Goal: Task Accomplishment & Management: Manage account settings

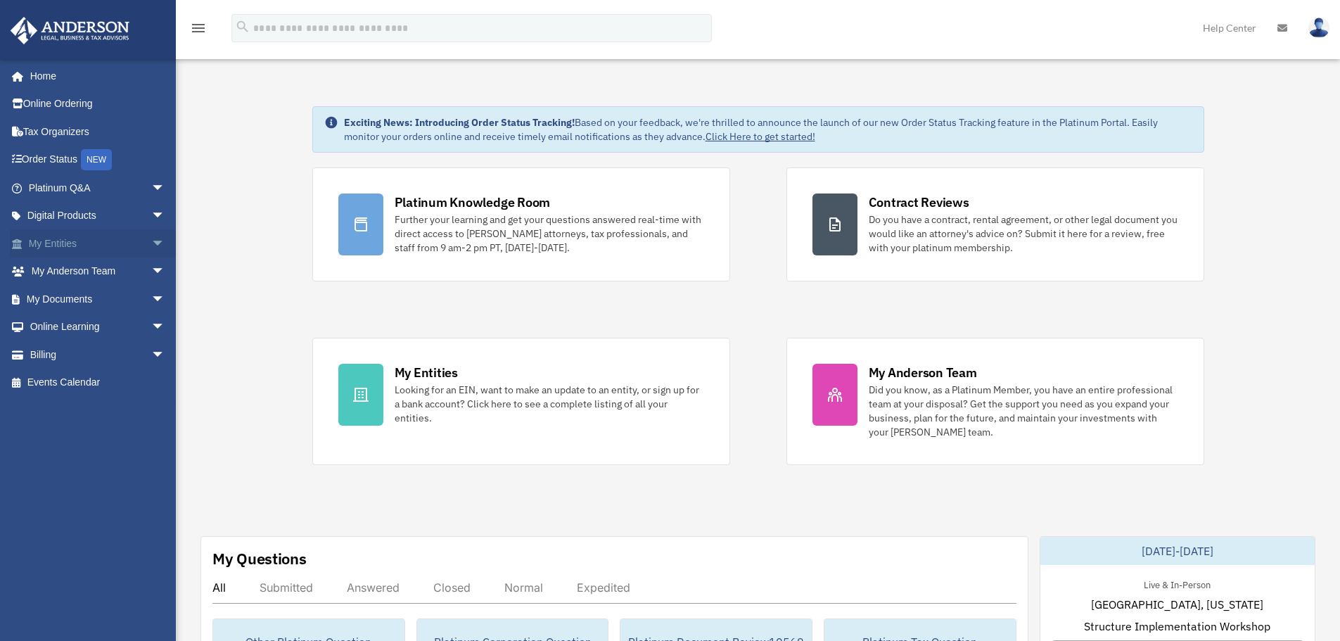
click at [151, 238] on span "arrow_drop_down" at bounding box center [165, 243] width 28 height 29
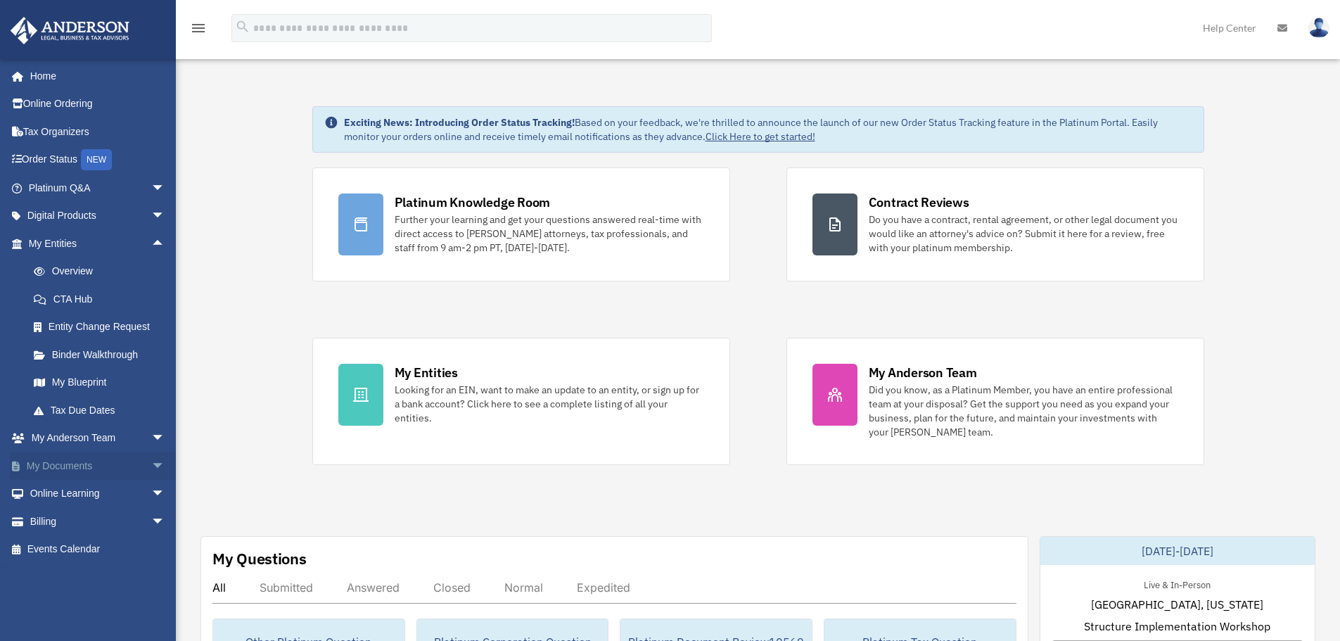
click at [151, 463] on span "arrow_drop_down" at bounding box center [165, 466] width 28 height 29
click at [99, 489] on link "Box" at bounding box center [103, 494] width 167 height 28
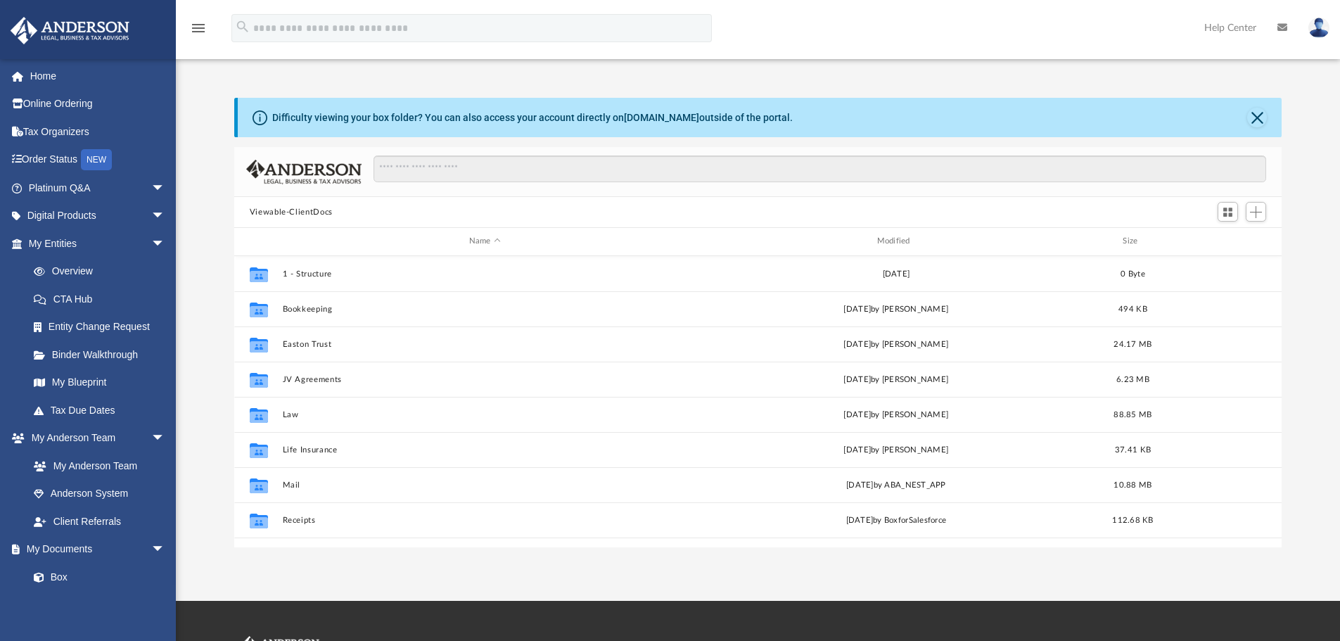
scroll to position [310, 1037]
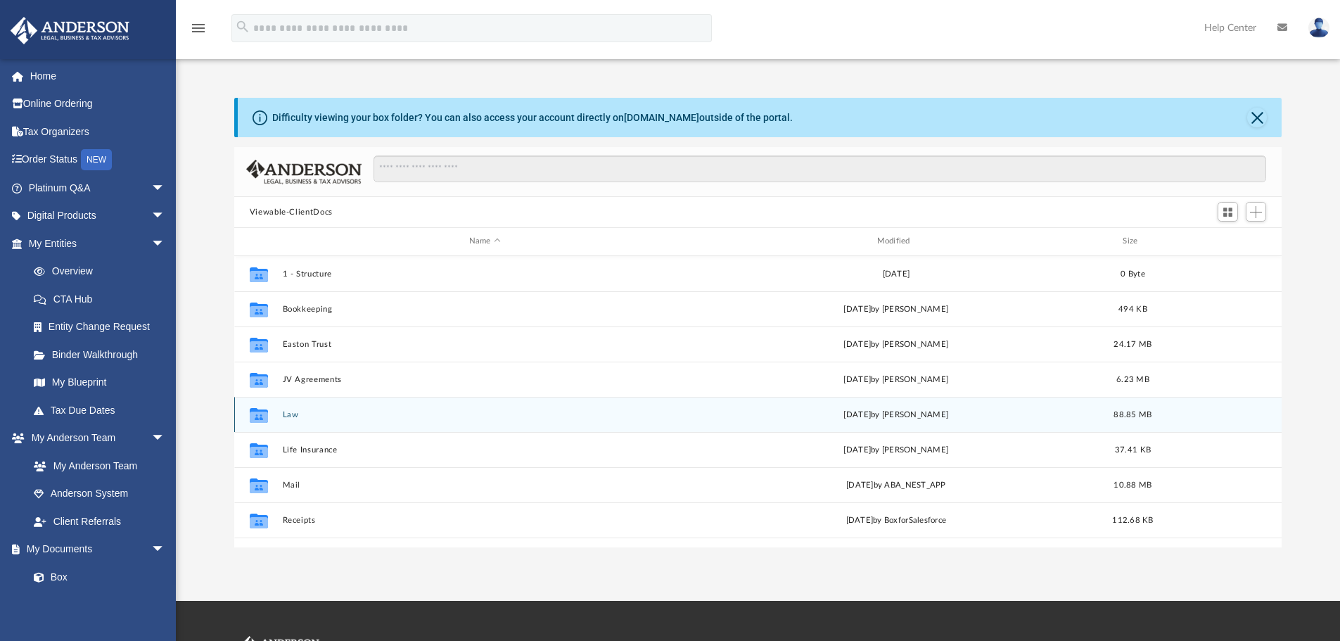
click at [292, 419] on button "Law" at bounding box center [484, 414] width 405 height 9
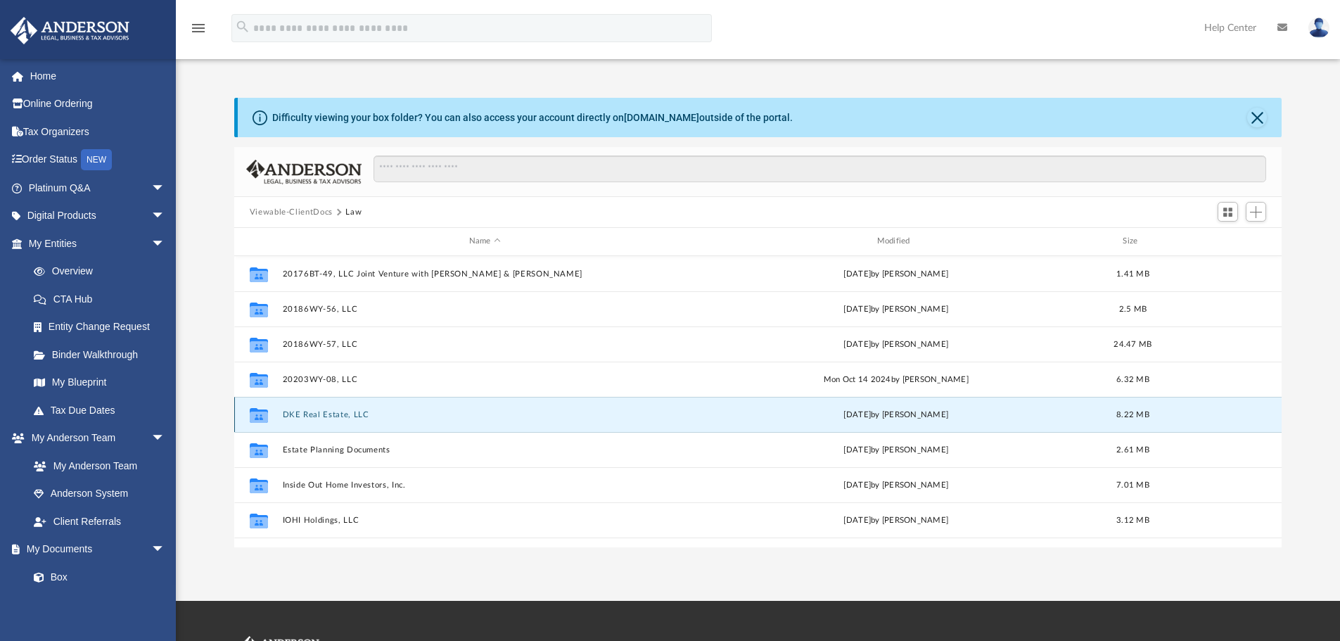
click at [292, 419] on button "DKE Real Estate, LLC" at bounding box center [484, 414] width 405 height 9
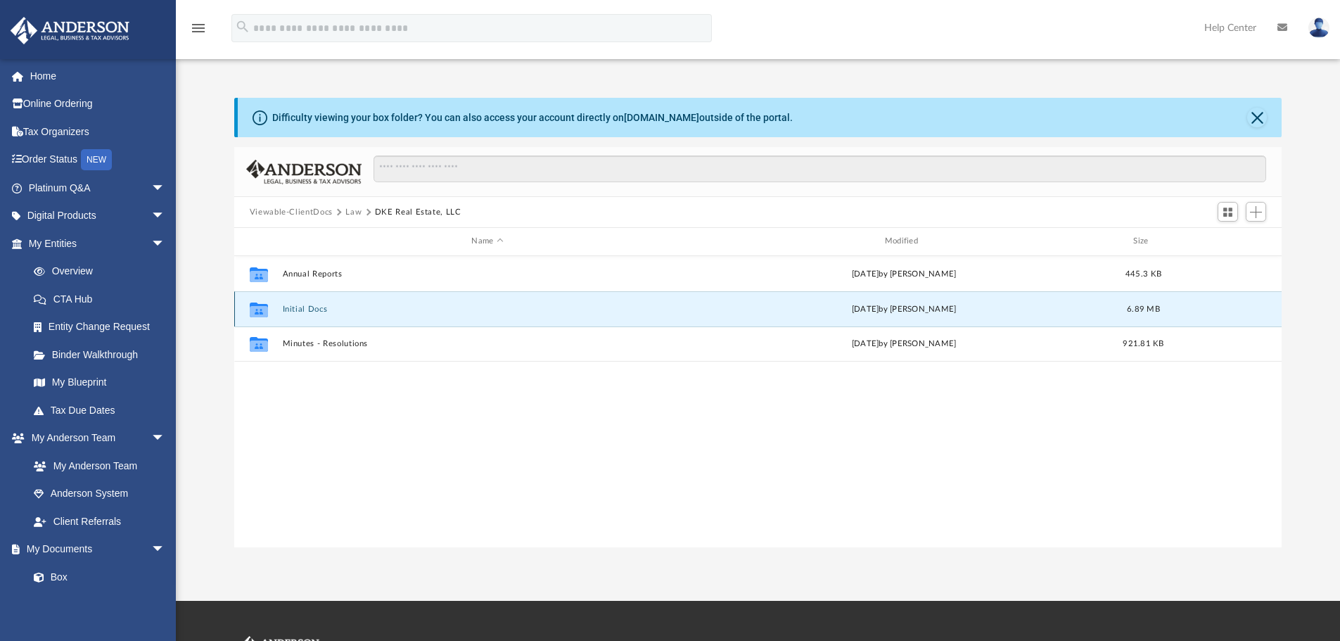
click at [310, 311] on button "Initial Docs" at bounding box center [487, 309] width 410 height 9
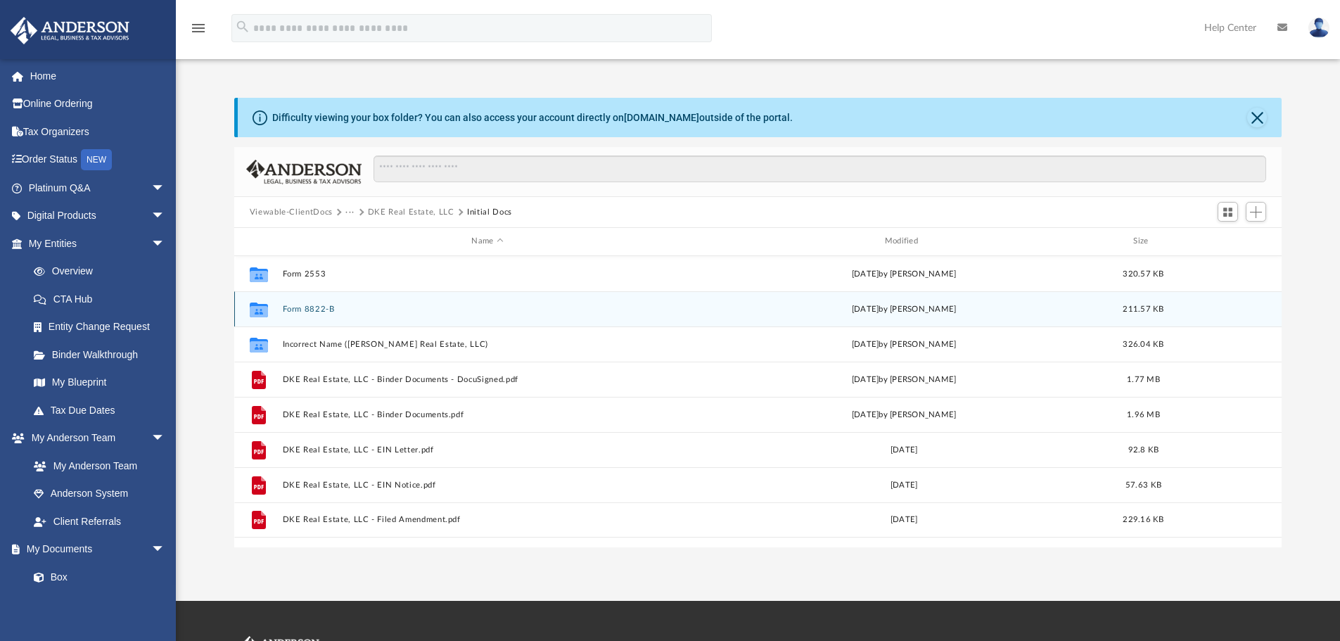
click at [305, 308] on button "Form 8822-B" at bounding box center [487, 309] width 410 height 9
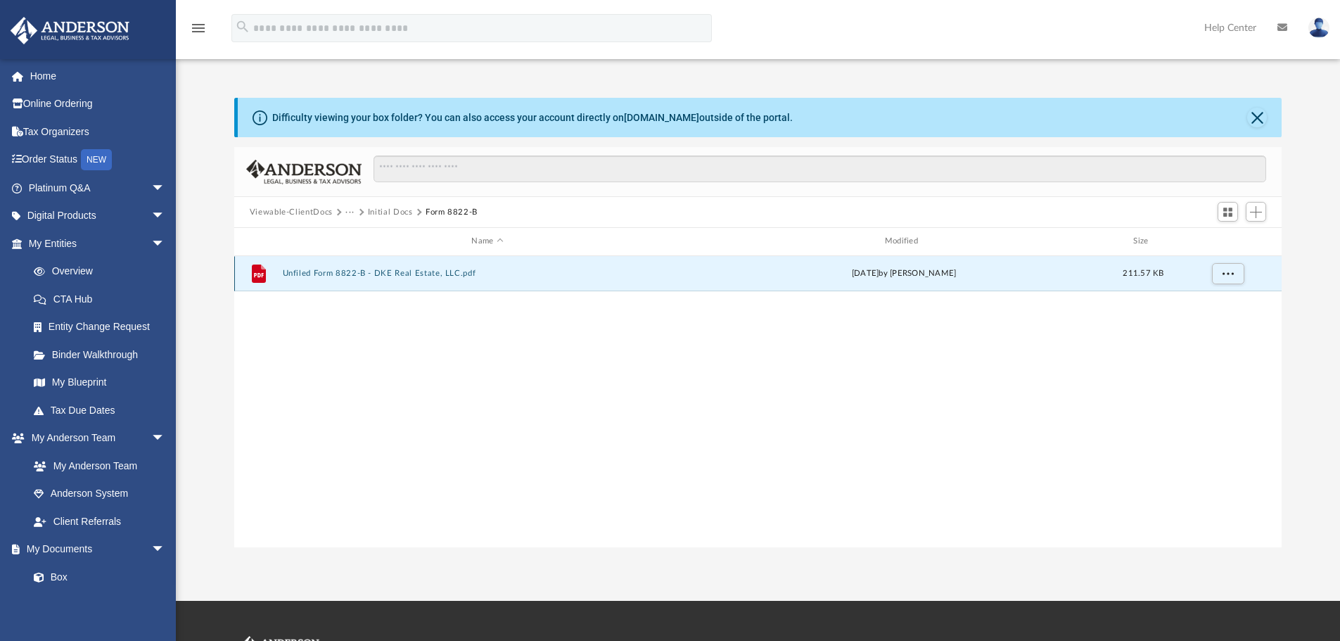
click at [367, 274] on button "Unfiled Form 8822-B - DKE Real Estate, LLC.pdf" at bounding box center [487, 273] width 410 height 9
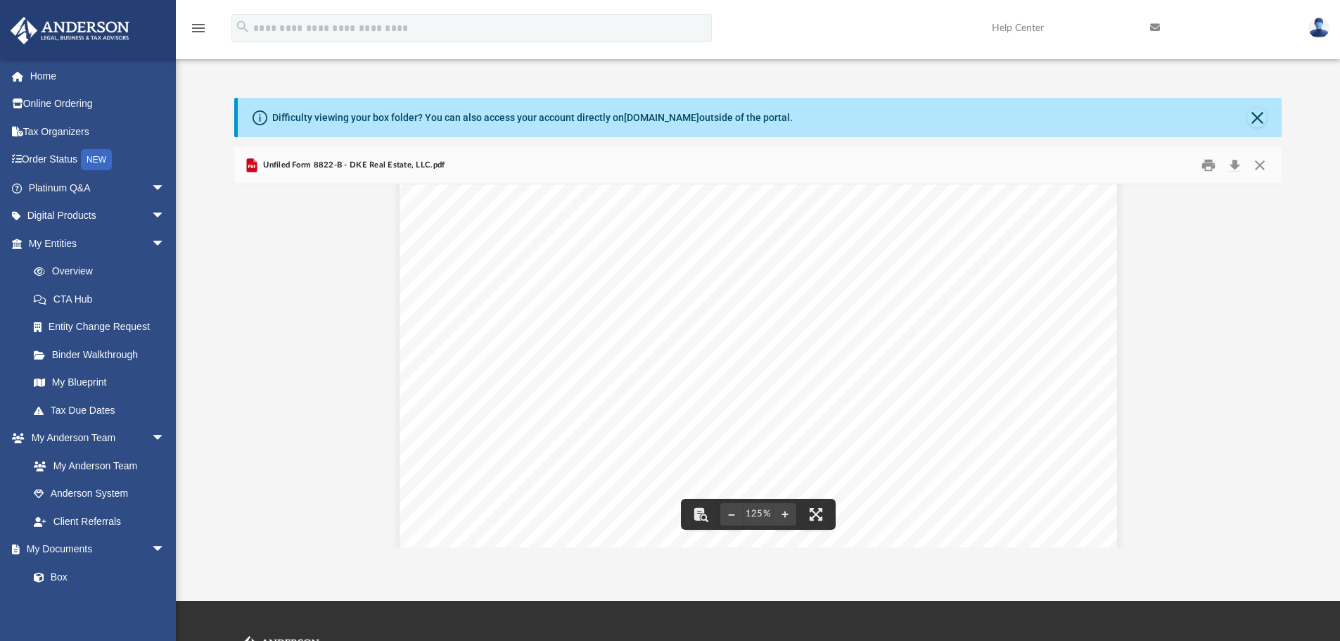
scroll to position [587, 0]
click at [1209, 167] on button "Print" at bounding box center [1209, 166] width 28 height 22
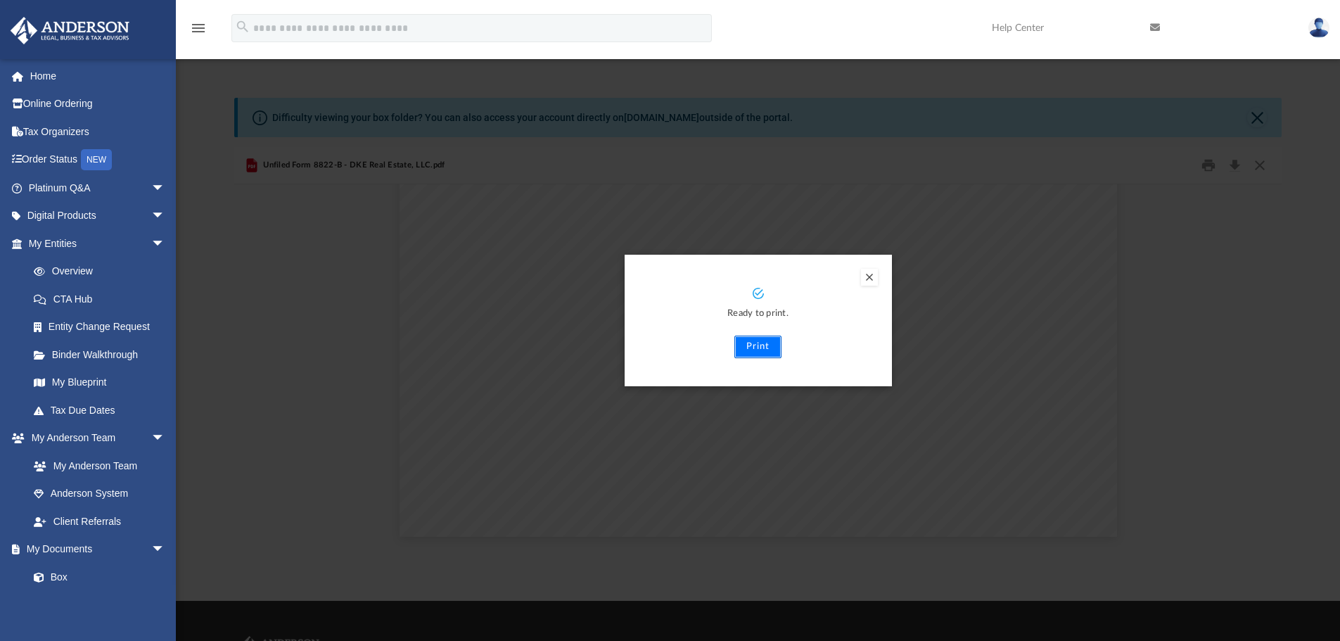
click at [758, 350] on button "Print" at bounding box center [757, 347] width 47 height 23
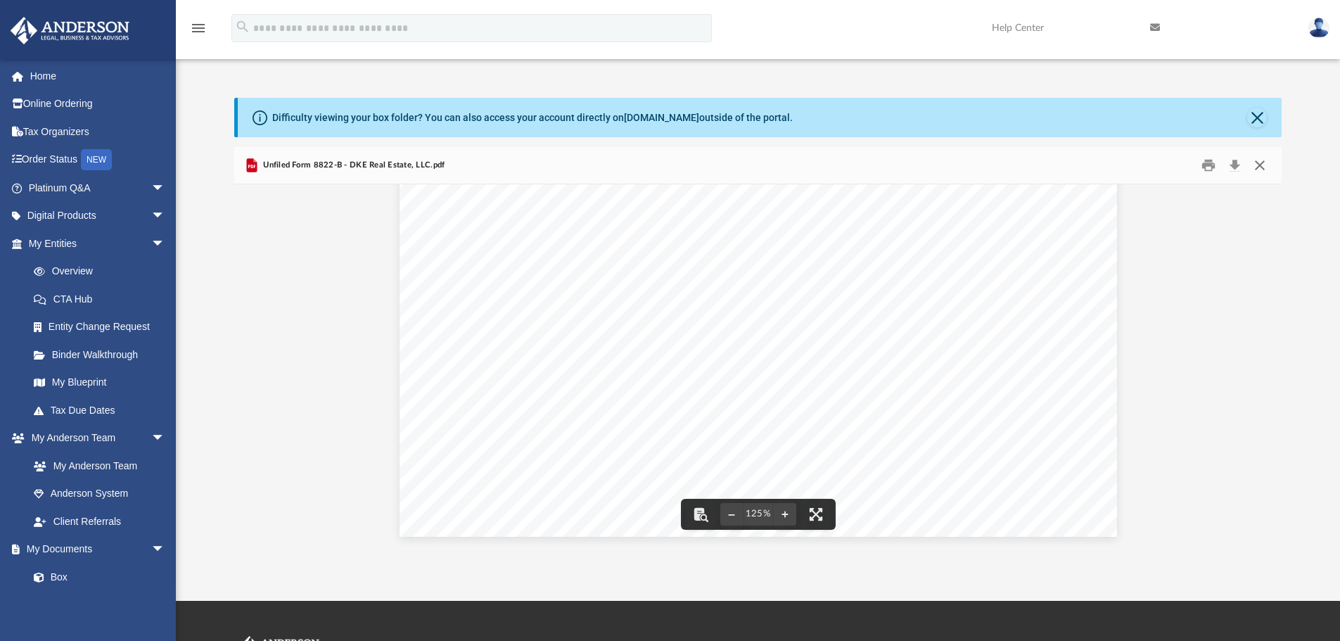
click at [1259, 162] on button "Close" at bounding box center [1259, 166] width 25 height 22
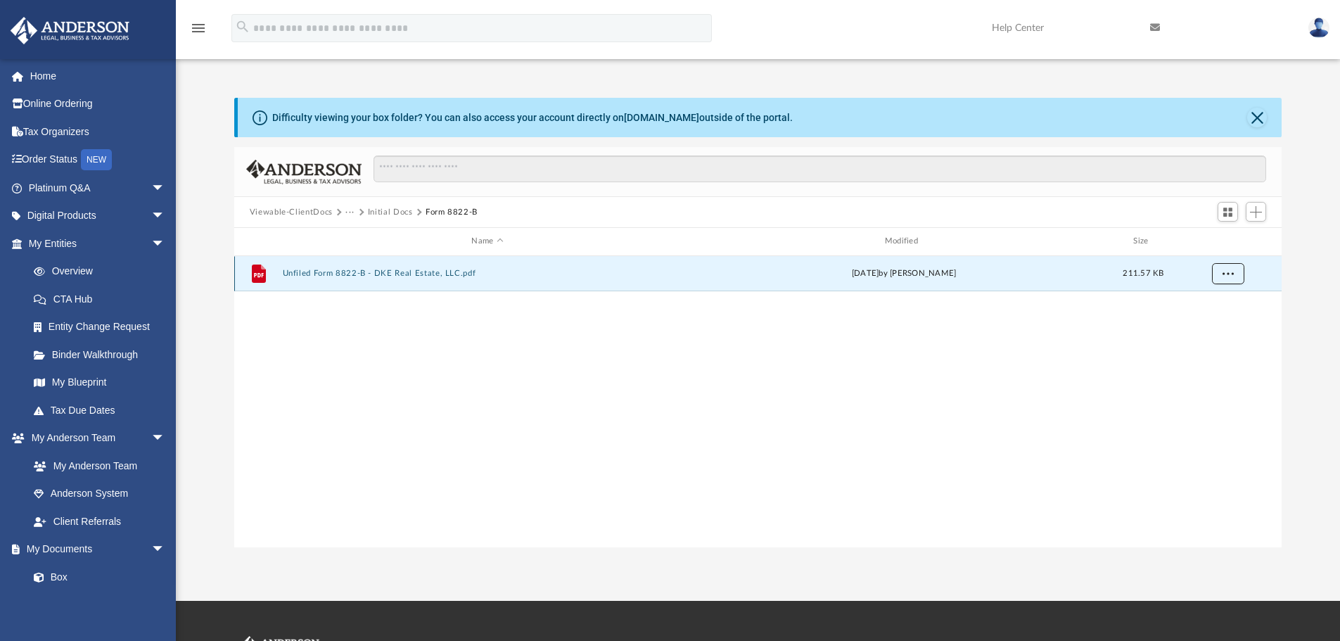
click at [1228, 274] on span "More options" at bounding box center [1227, 273] width 11 height 8
click at [1218, 326] on li "Download" at bounding box center [1215, 324] width 41 height 15
click at [1259, 210] on span "Add" at bounding box center [1256, 212] width 12 height 12
click at [1232, 240] on li "Upload" at bounding box center [1236, 240] width 45 height 15
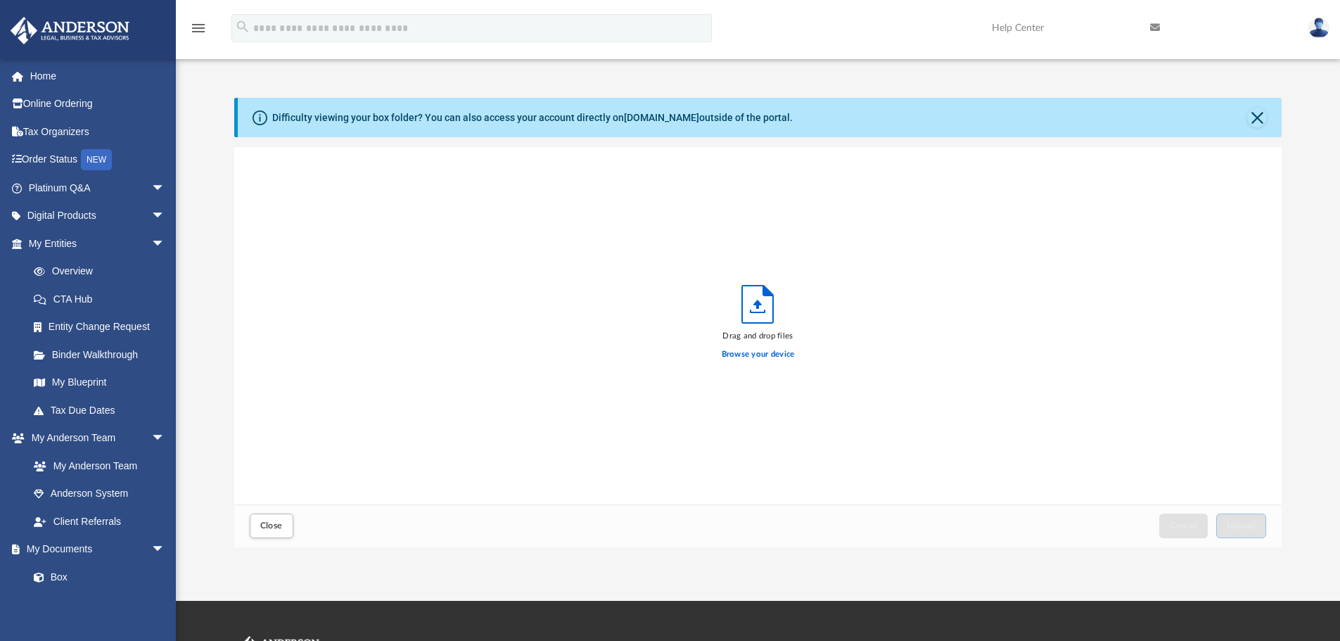
scroll to position [346, 1037]
click at [751, 357] on label "Browse your device" at bounding box center [758, 354] width 73 height 13
click at [0, 0] on input "Browse your device" at bounding box center [0, 0] width 0 height 0
click at [1259, 163] on button "Cancel this upload" at bounding box center [1262, 165] width 17 height 17
click at [770, 350] on label "Browse your device" at bounding box center [758, 354] width 73 height 13
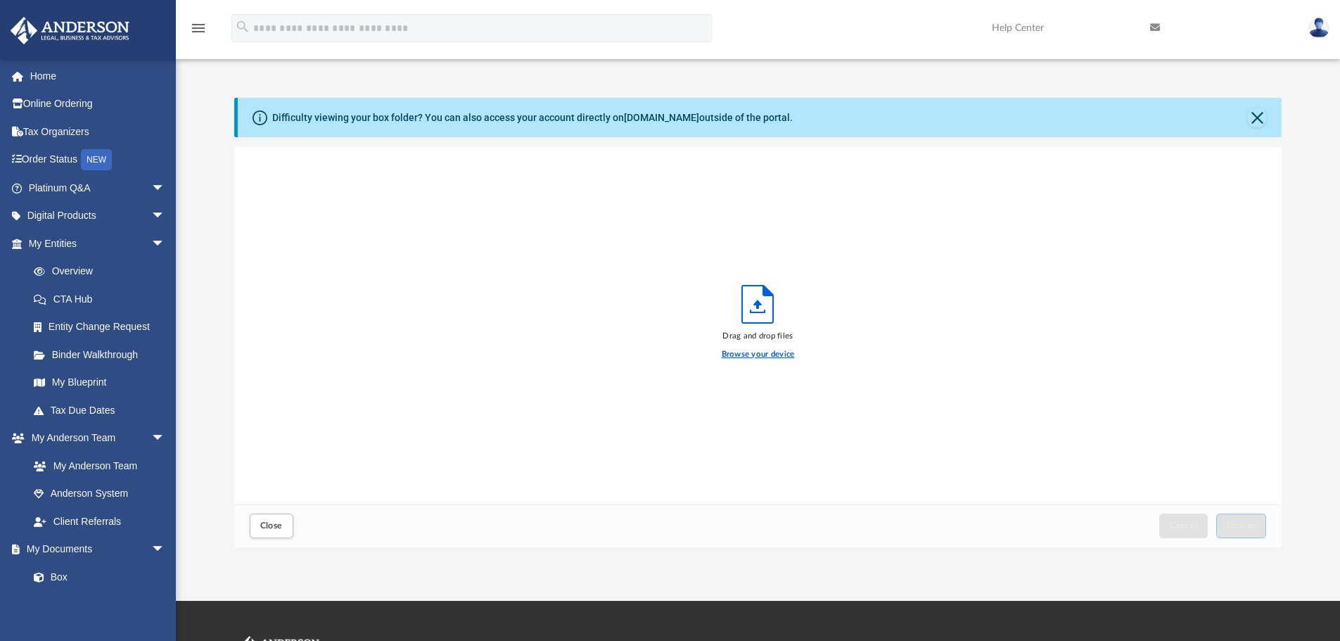
click at [0, 0] on input "Browse your device" at bounding box center [0, 0] width 0 height 0
click at [1236, 526] on span "Upload" at bounding box center [1242, 525] width 30 height 8
click at [1258, 117] on button "Close" at bounding box center [1257, 118] width 20 height 20
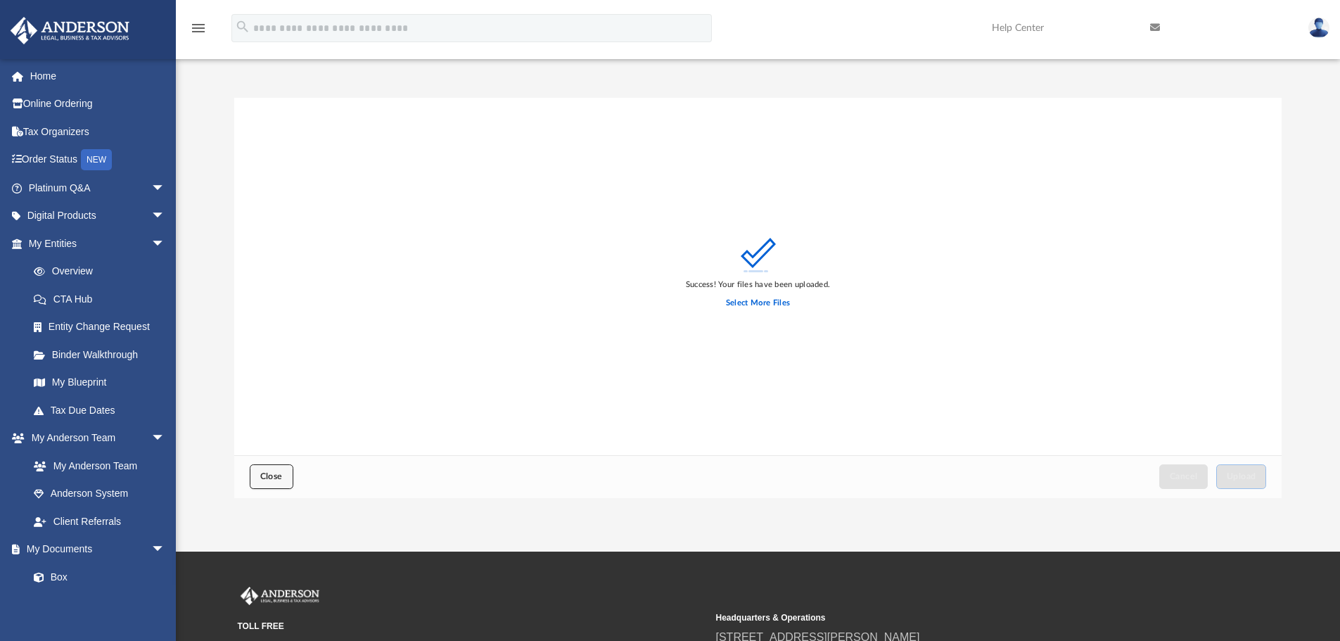
click at [262, 479] on span "Close" at bounding box center [271, 476] width 23 height 8
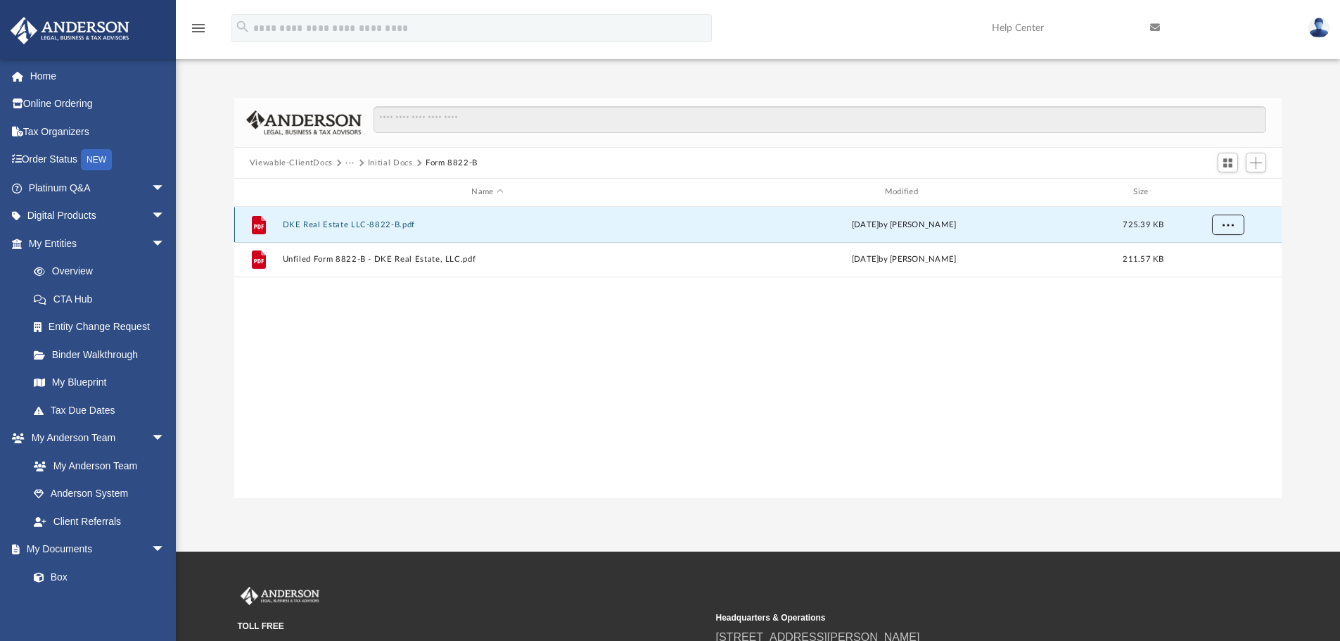
click at [1227, 227] on span "More options" at bounding box center [1227, 224] width 11 height 8
click at [511, 393] on div "File DKE Real Estate LLC-8822-B.pdf [DATE] by [PERSON_NAME] 725.39 KB File Unfi…" at bounding box center [758, 352] width 1048 height 291
click at [350, 227] on button "DKE Real Estate LLC-8822-B.pdf" at bounding box center [487, 224] width 410 height 9
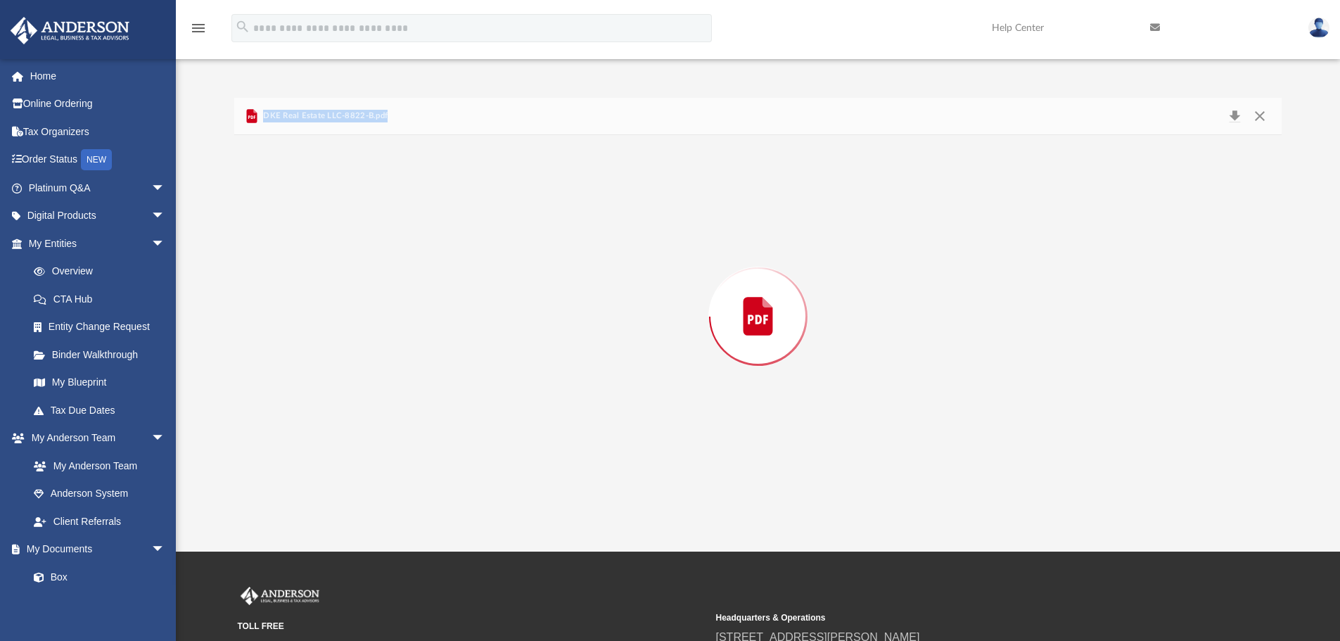
click at [350, 227] on div "Preview" at bounding box center [758, 316] width 1048 height 363
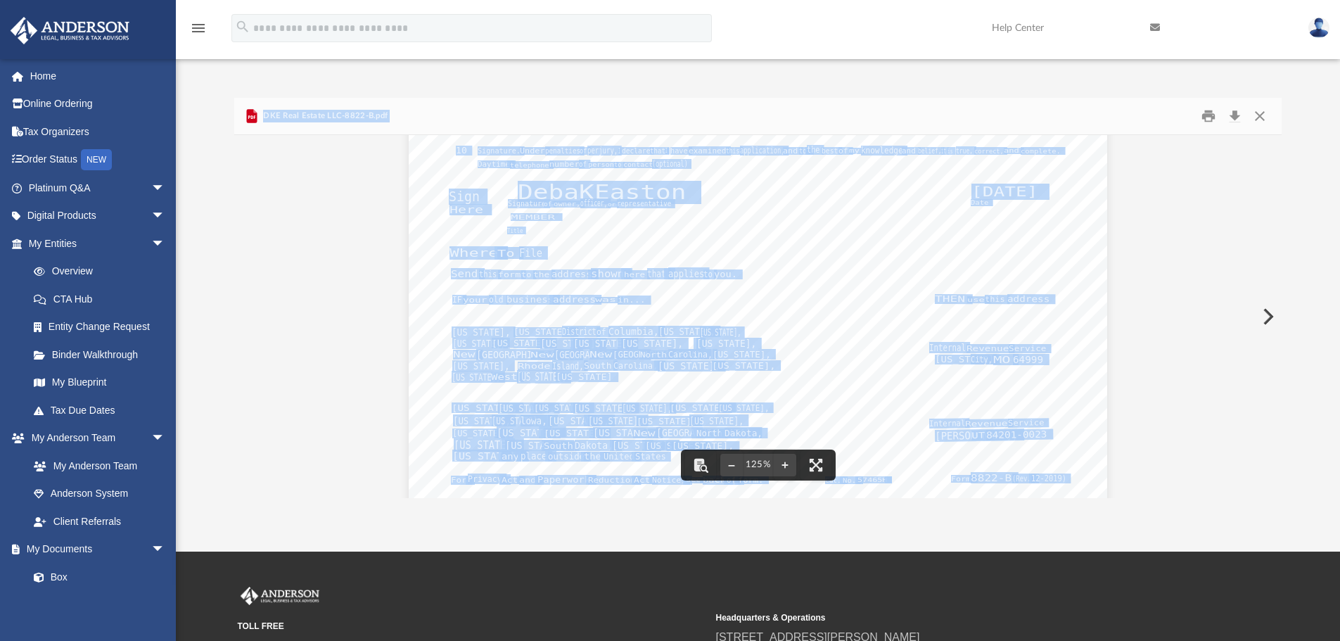
scroll to position [559, 0]
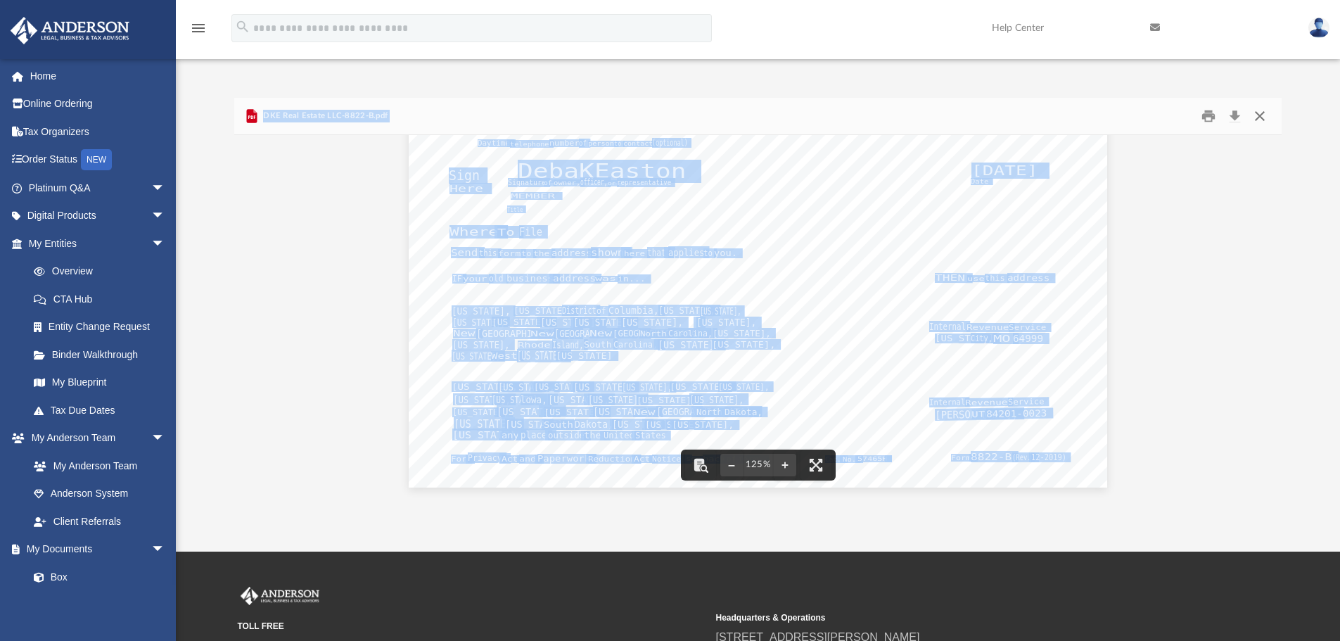
click at [1264, 115] on button "Close" at bounding box center [1259, 117] width 25 height 22
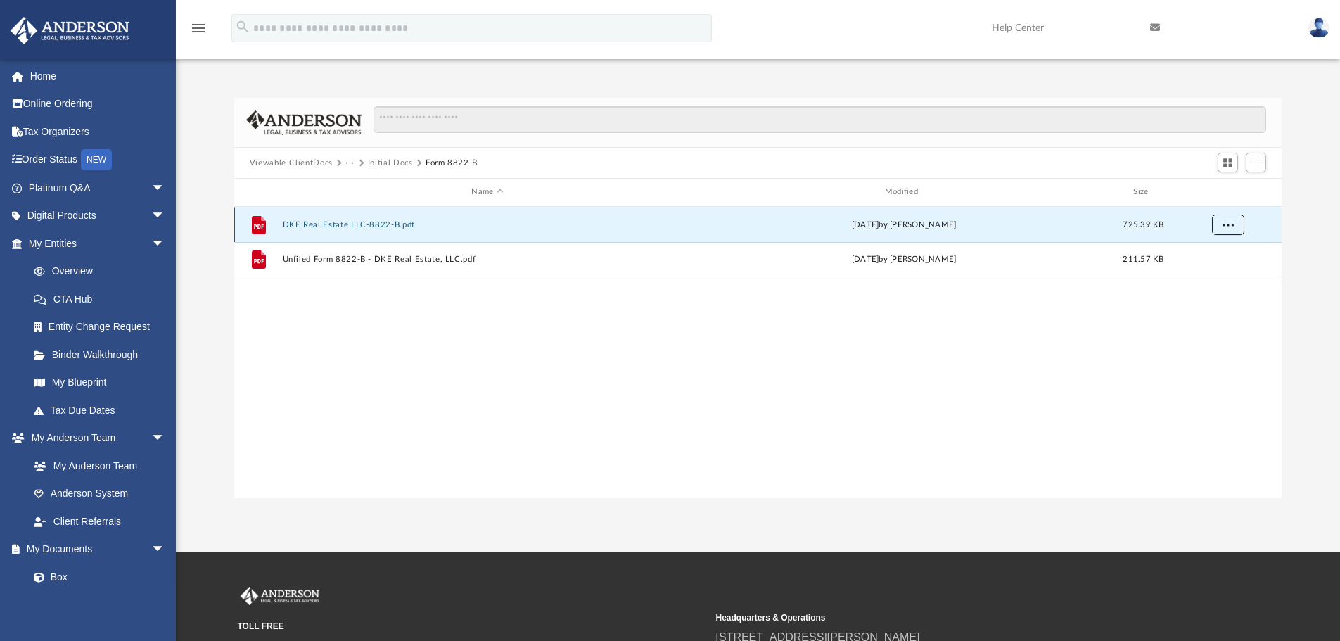
click at [1217, 223] on button "More options" at bounding box center [1227, 224] width 32 height 21
click at [1140, 358] on div "File DKE Real Estate LLC-8822-B.pdf [DATE] by [PERSON_NAME] 725.39 KB File Unfi…" at bounding box center [758, 352] width 1048 height 291
drag, startPoint x: 478, startPoint y: 160, endPoint x: 251, endPoint y: 164, distance: 227.3
click at [251, 164] on div "Viewable-ClientDocs ··· Initial Docs Form 8822-B" at bounding box center [370, 163] width 241 height 13
copy div "Viewable-ClientDocs ··· Initial Docs Form 8822-B"
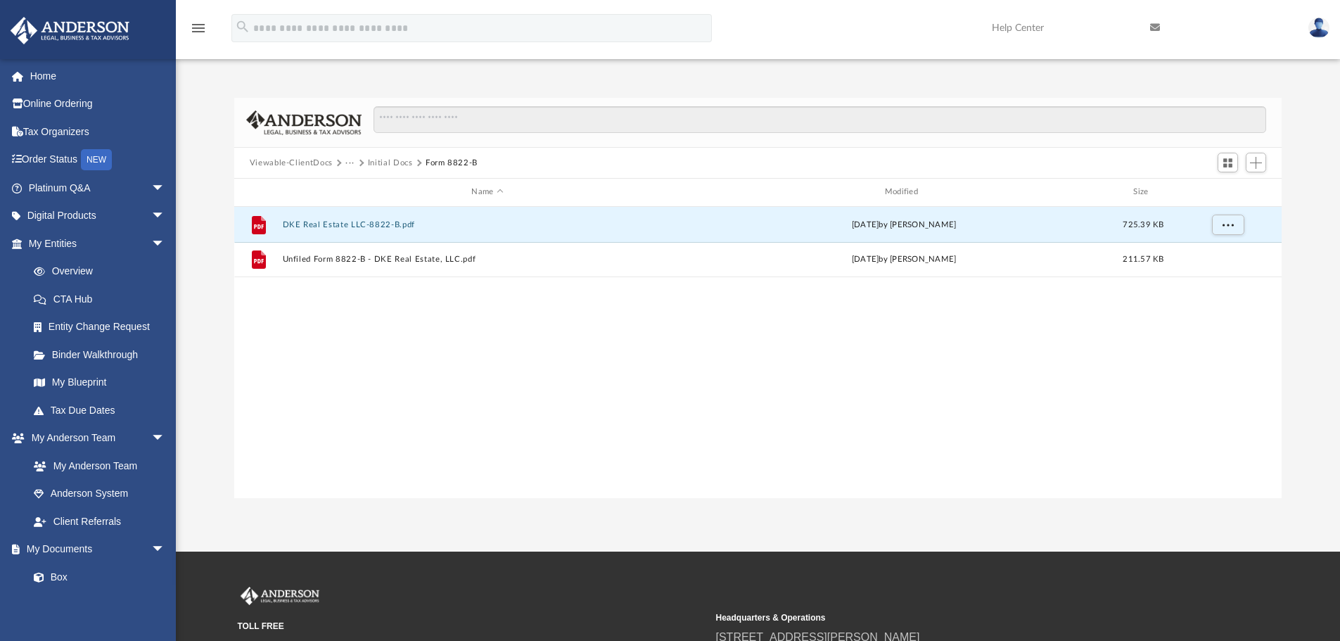
click at [504, 421] on div "File DKE Real Estate LLC-8822-B.pdf [DATE] by [PERSON_NAME] 725.39 KB File Unfi…" at bounding box center [758, 352] width 1048 height 291
click at [301, 162] on button "Viewable-ClientDocs" at bounding box center [291, 163] width 83 height 13
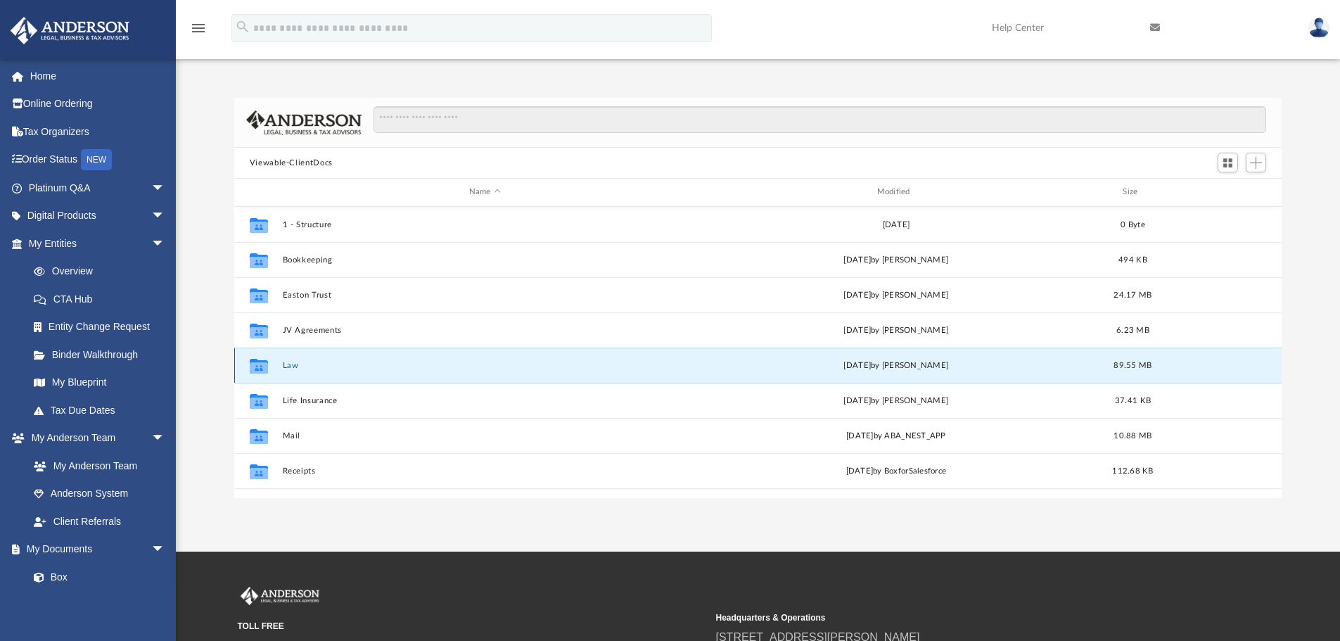
click at [300, 364] on button "Law" at bounding box center [484, 365] width 405 height 9
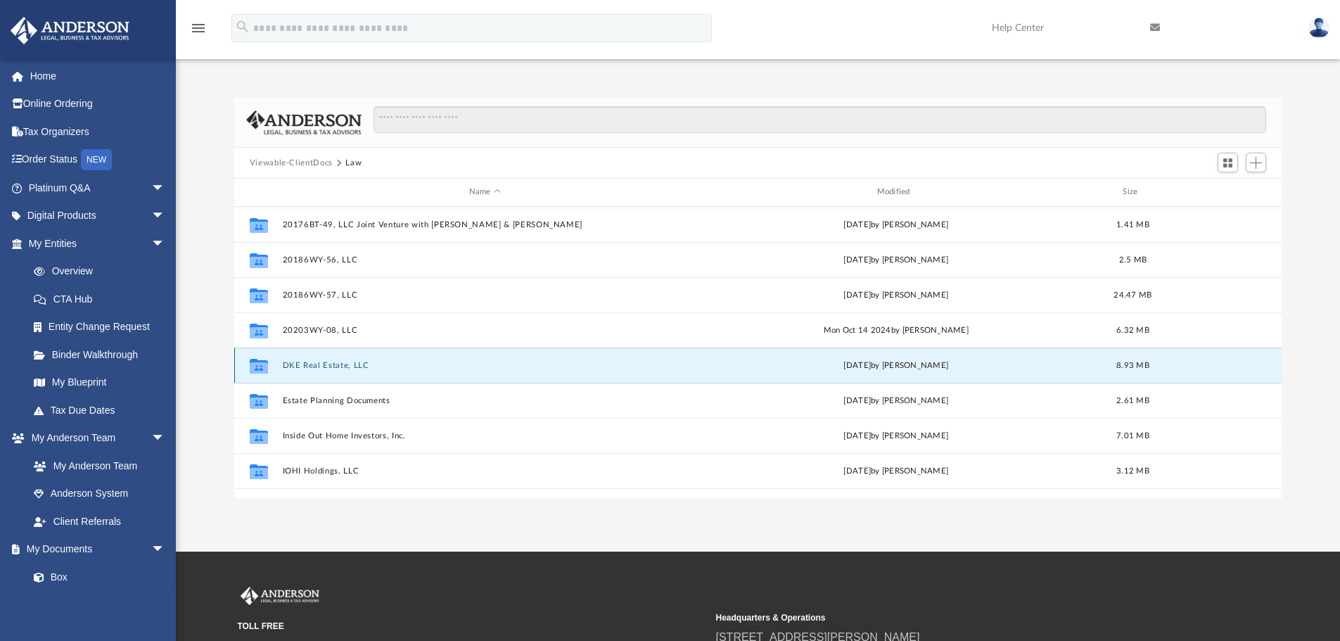
click at [300, 364] on button "DKE Real Estate, LLC" at bounding box center [484, 365] width 405 height 9
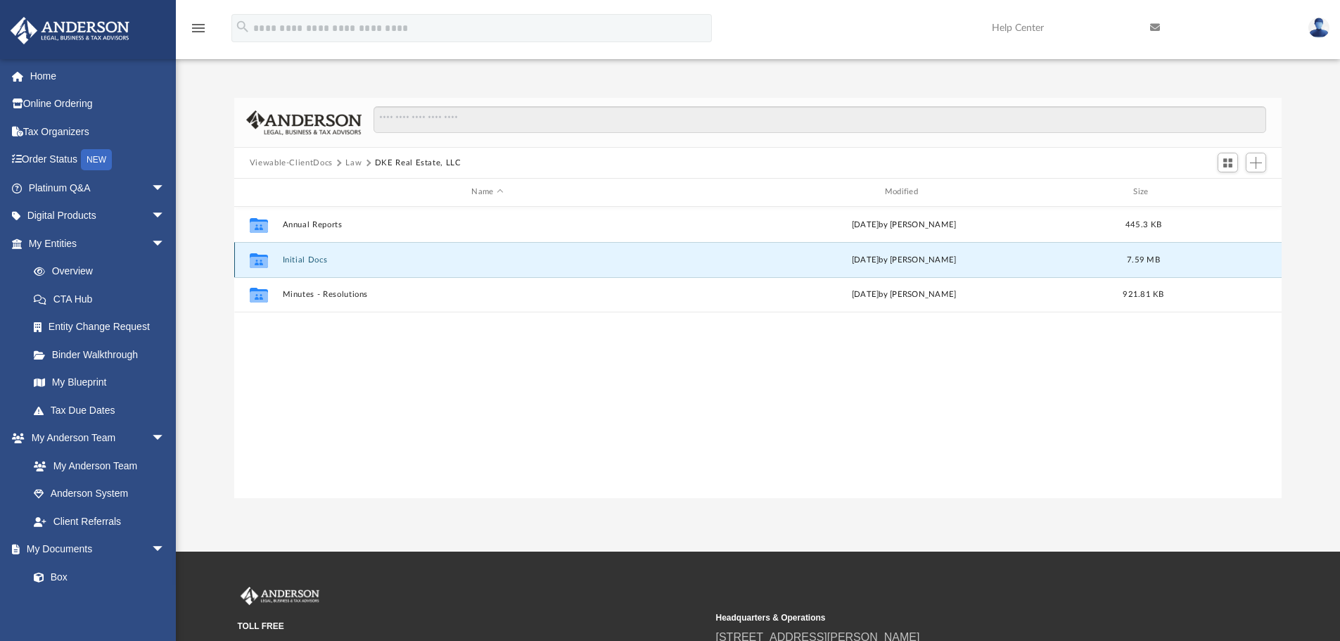
click at [317, 263] on button "Initial Docs" at bounding box center [487, 259] width 410 height 9
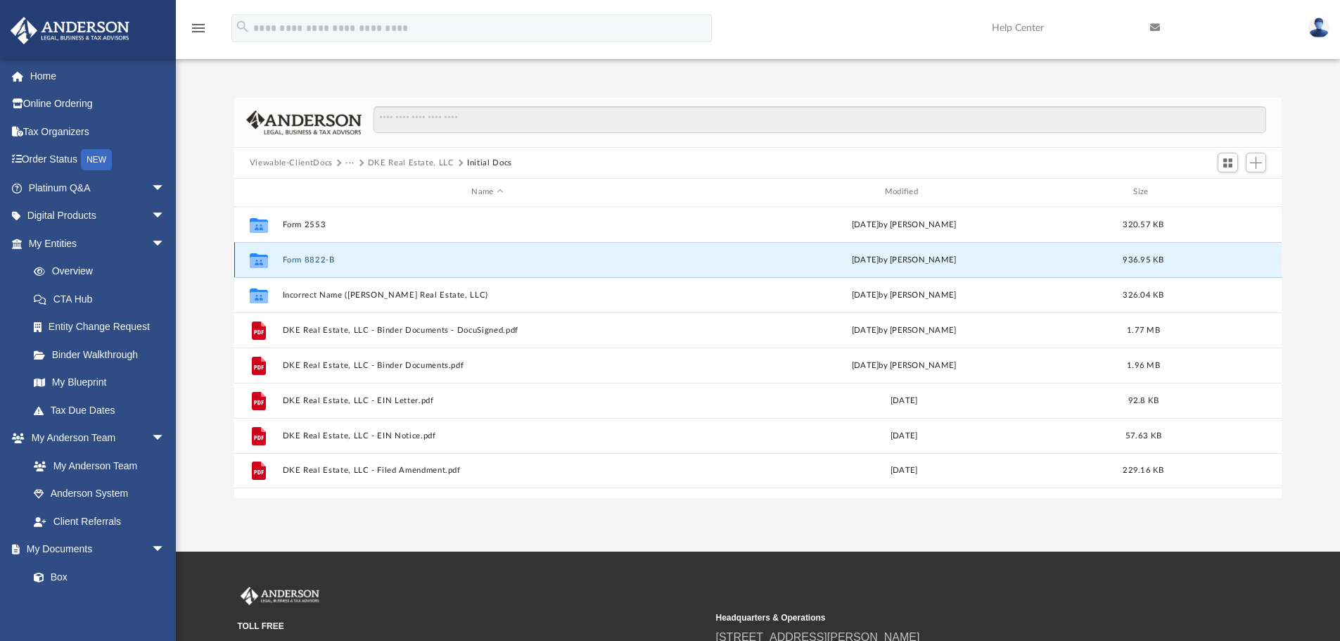
click at [326, 260] on button "Form 8822-B" at bounding box center [487, 259] width 410 height 9
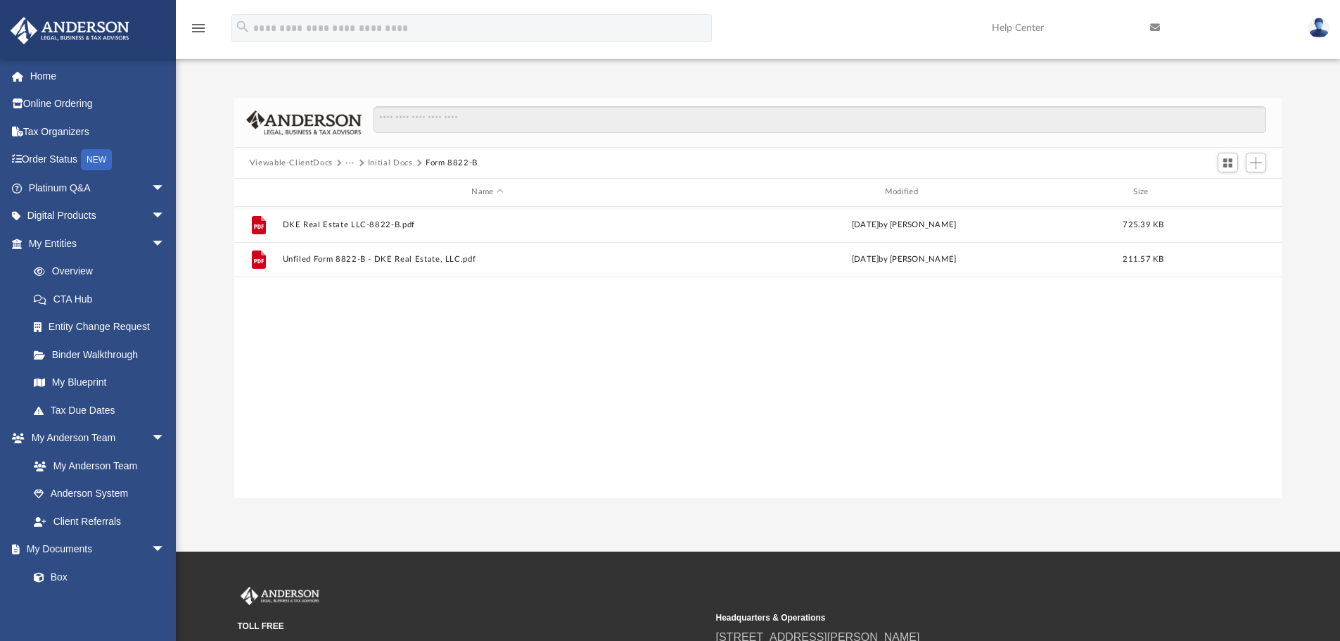
click at [321, 165] on button "Viewable-ClientDocs" at bounding box center [291, 163] width 83 height 13
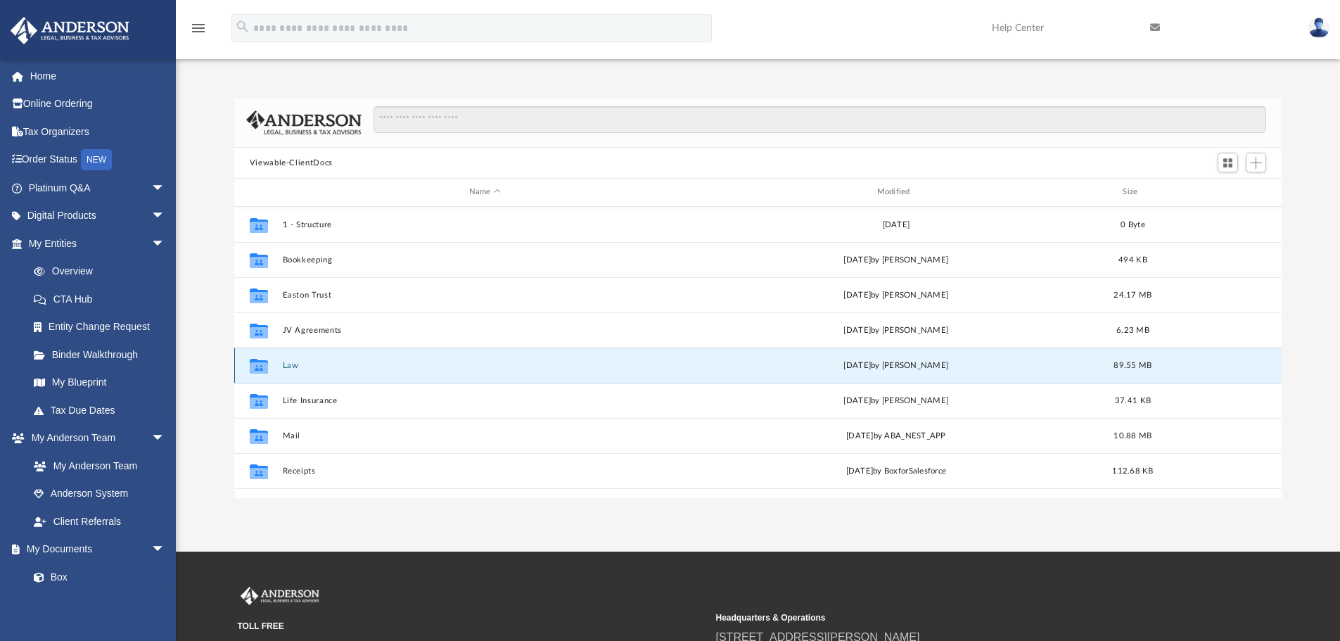
click at [288, 370] on button "Law" at bounding box center [484, 365] width 405 height 9
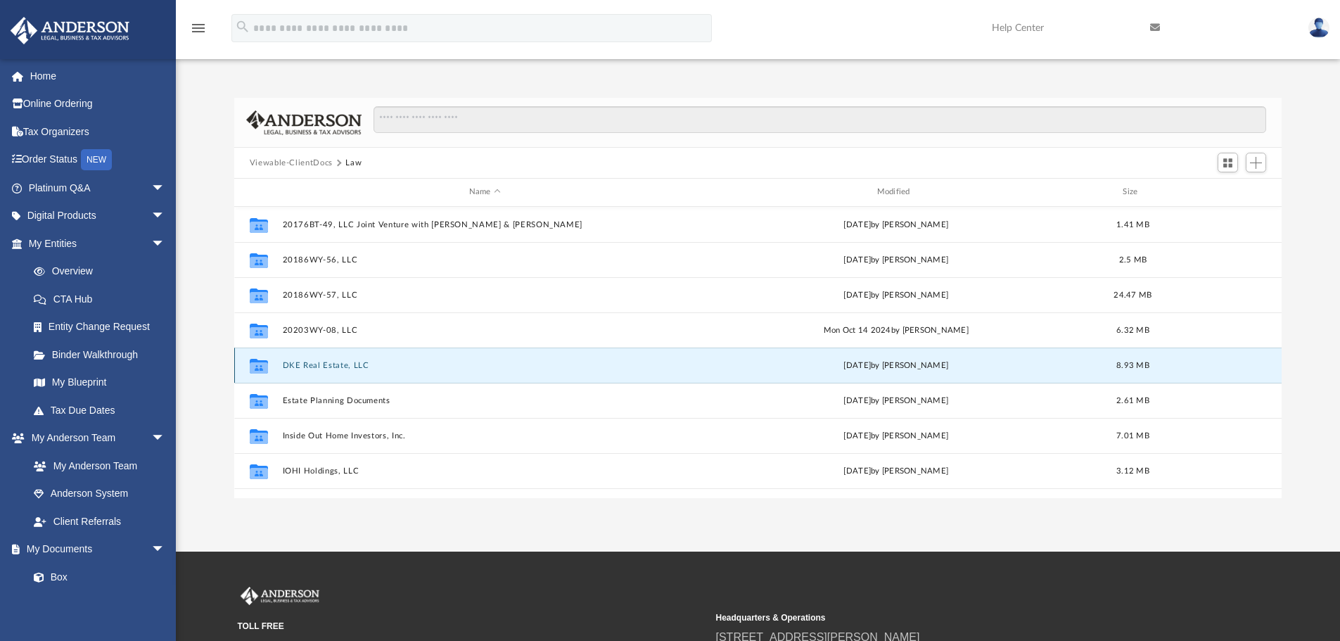
click at [293, 367] on button "DKE Real Estate, LLC" at bounding box center [484, 365] width 405 height 9
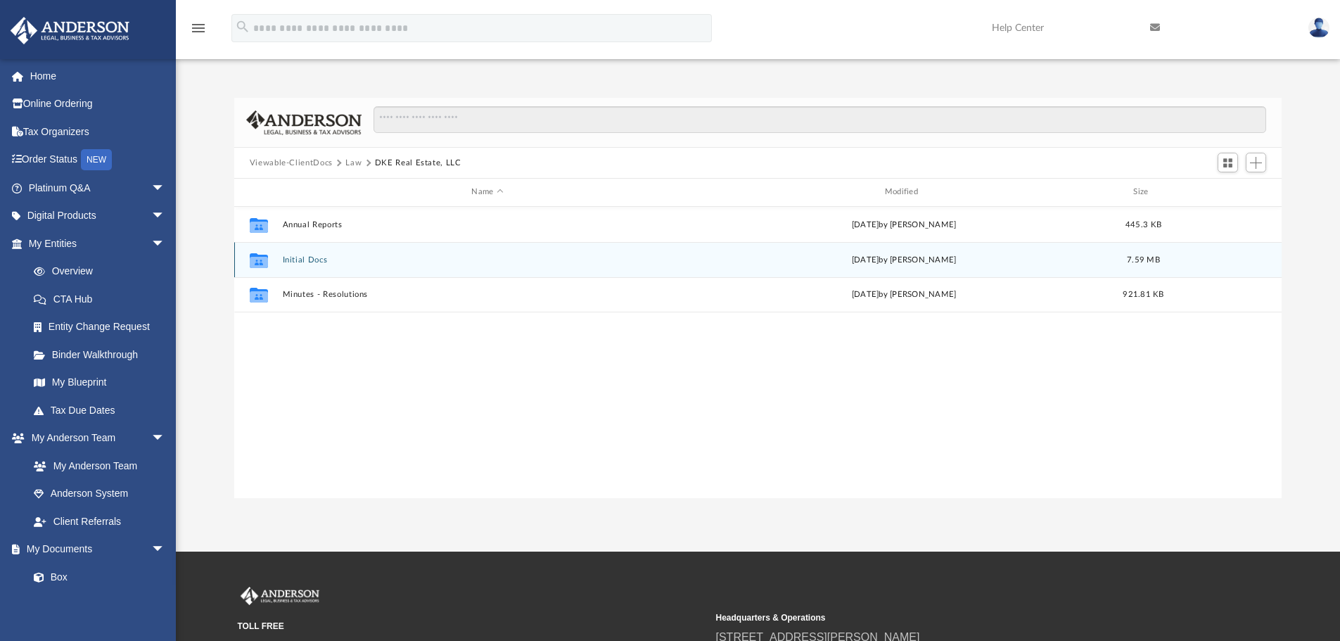
click at [306, 265] on button "Initial Docs" at bounding box center [487, 259] width 410 height 9
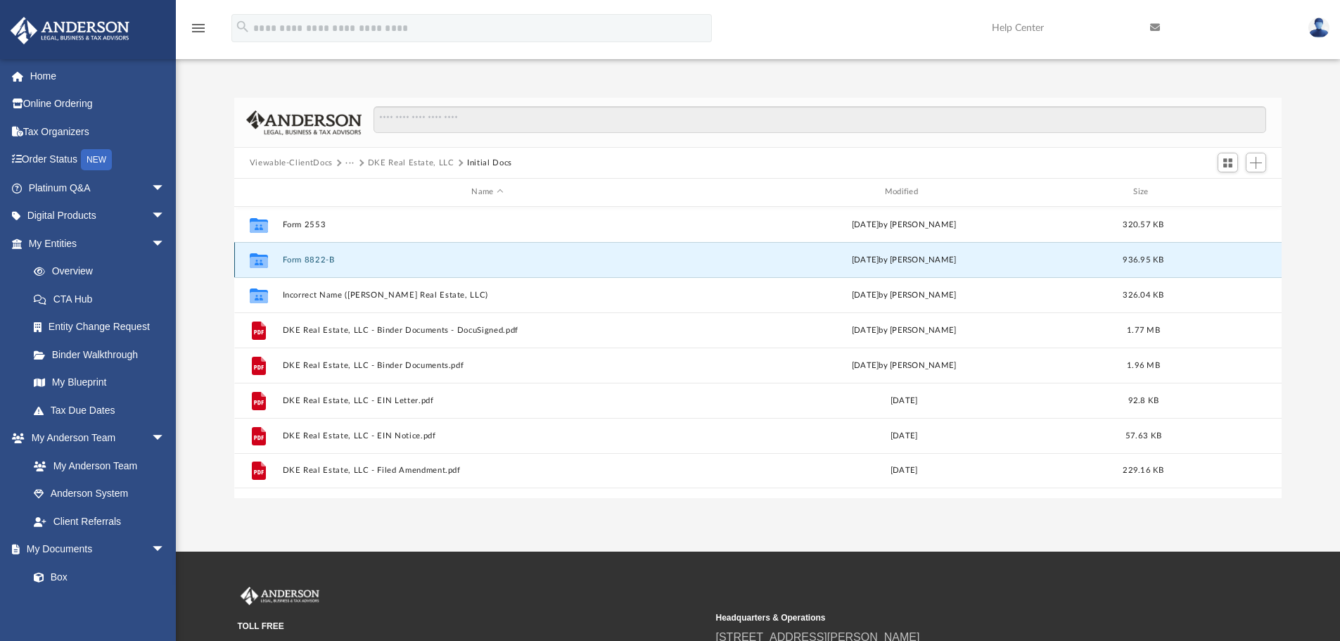
click at [306, 265] on button "Form 8822-B" at bounding box center [487, 259] width 410 height 9
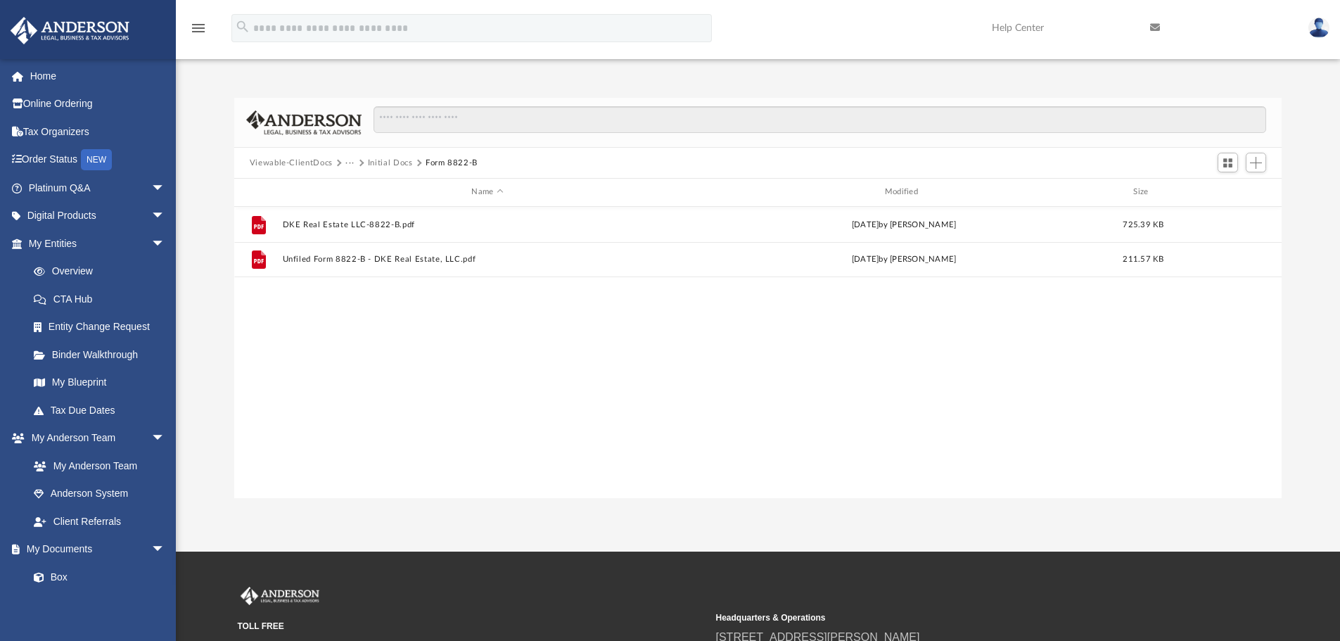
click at [1313, 30] on img at bounding box center [1319, 28] width 21 height 20
click at [1076, 122] on link "Logout" at bounding box center [1108, 122] width 141 height 29
